Goal: Task Accomplishment & Management: Complete application form

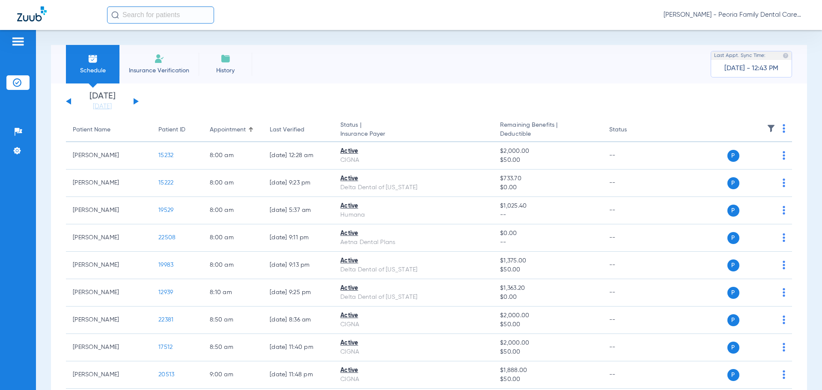
click at [158, 65] on li "Insurance Verification" at bounding box center [158, 64] width 79 height 39
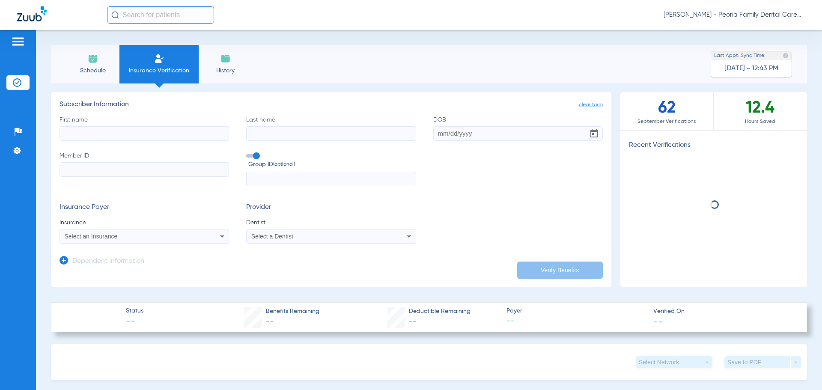
click at [146, 137] on input "First name" at bounding box center [145, 133] width 170 height 15
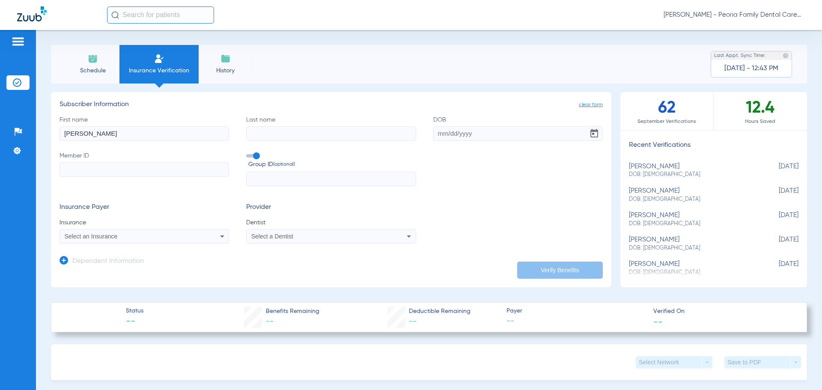
type input "[PERSON_NAME]"
click at [433, 134] on input "DOB" at bounding box center [518, 133] width 170 height 15
type input "[DATE]"
click at [147, 163] on input "Member ID" at bounding box center [145, 169] width 170 height 15
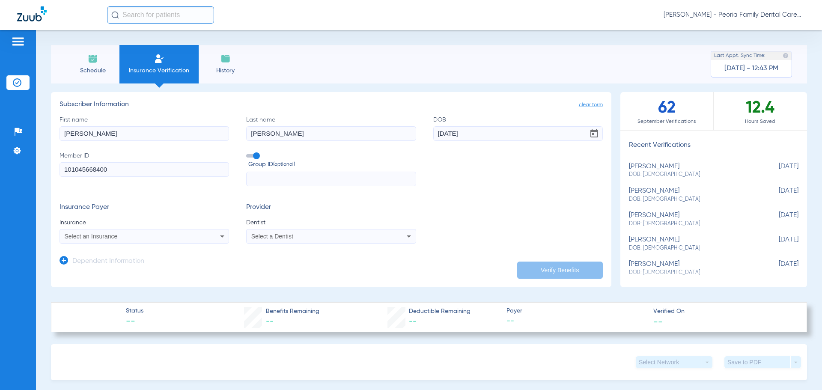
type input "101045668400"
click at [289, 176] on input "text" at bounding box center [331, 179] width 170 height 15
type input "000003-IL"
click at [198, 238] on div "Select an Insurance" at bounding box center [144, 236] width 169 height 10
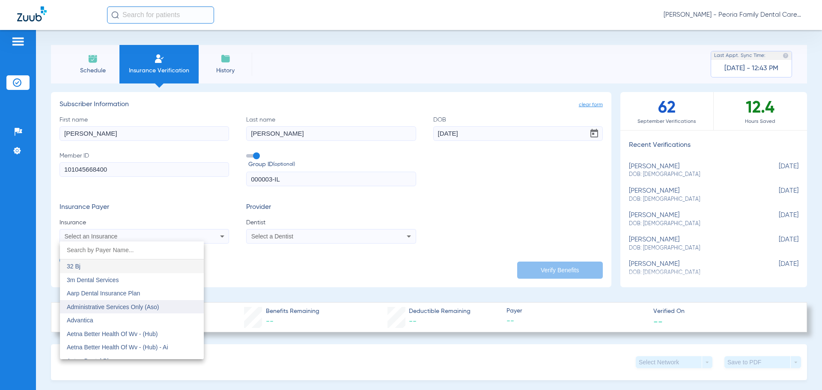
scroll to position [43, 0]
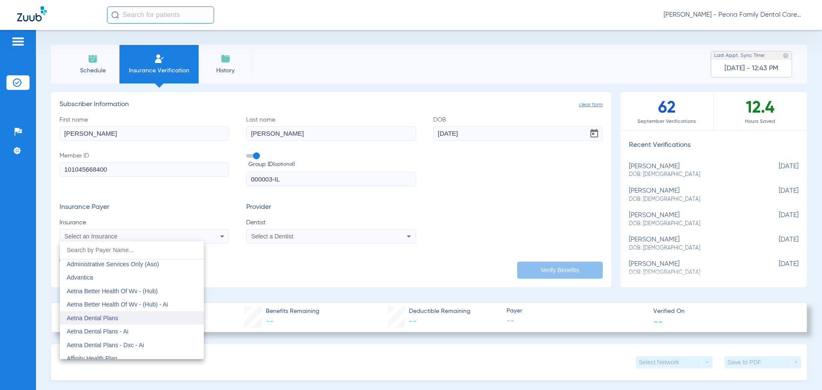
click at [141, 316] on mat-option "Aetna Dental Plans" at bounding box center [132, 318] width 144 height 14
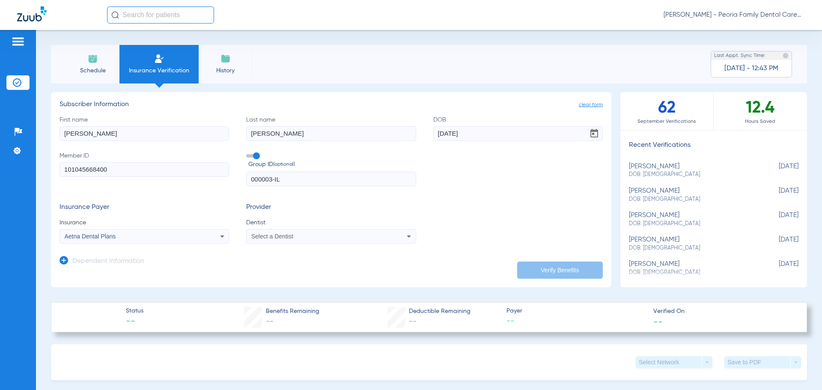
click at [406, 235] on icon at bounding box center [409, 236] width 10 height 10
type input "bela"
click at [303, 265] on span "[PERSON_NAME] 1790912046" at bounding box center [294, 266] width 84 height 6
click at [564, 269] on button "Verify Benefits" at bounding box center [560, 270] width 86 height 17
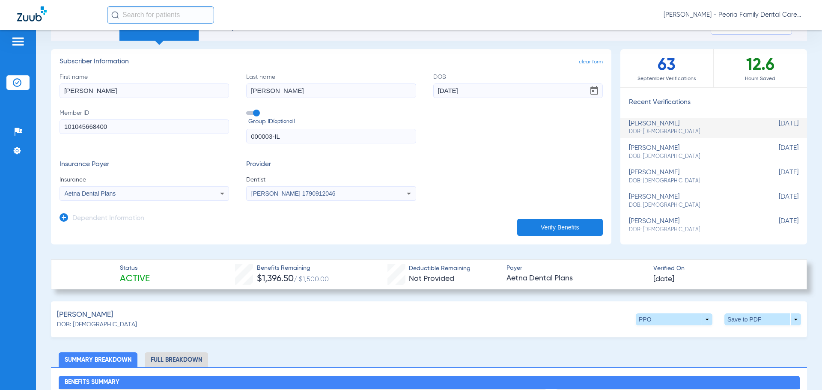
scroll to position [0, 0]
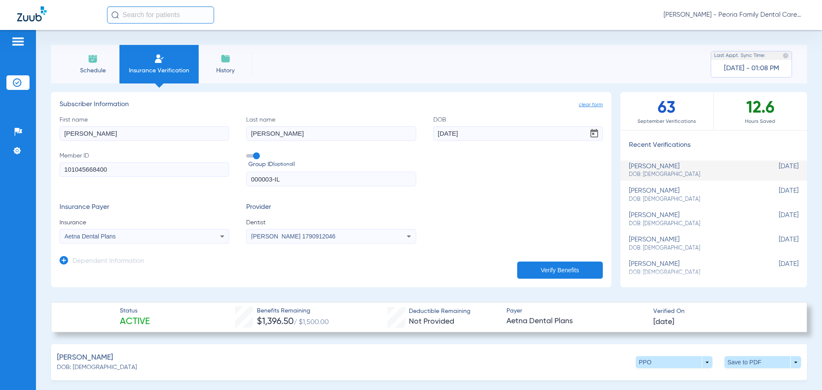
click at [91, 64] on li "Schedule" at bounding box center [93, 64] width 54 height 39
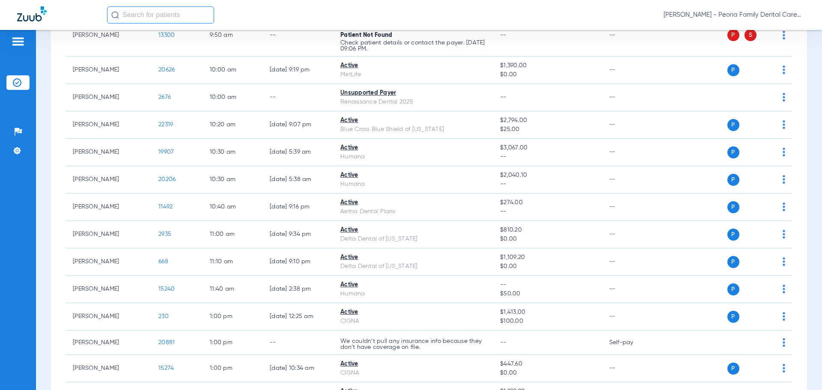
scroll to position [397, 0]
